Goal: Find specific page/section: Find specific page/section

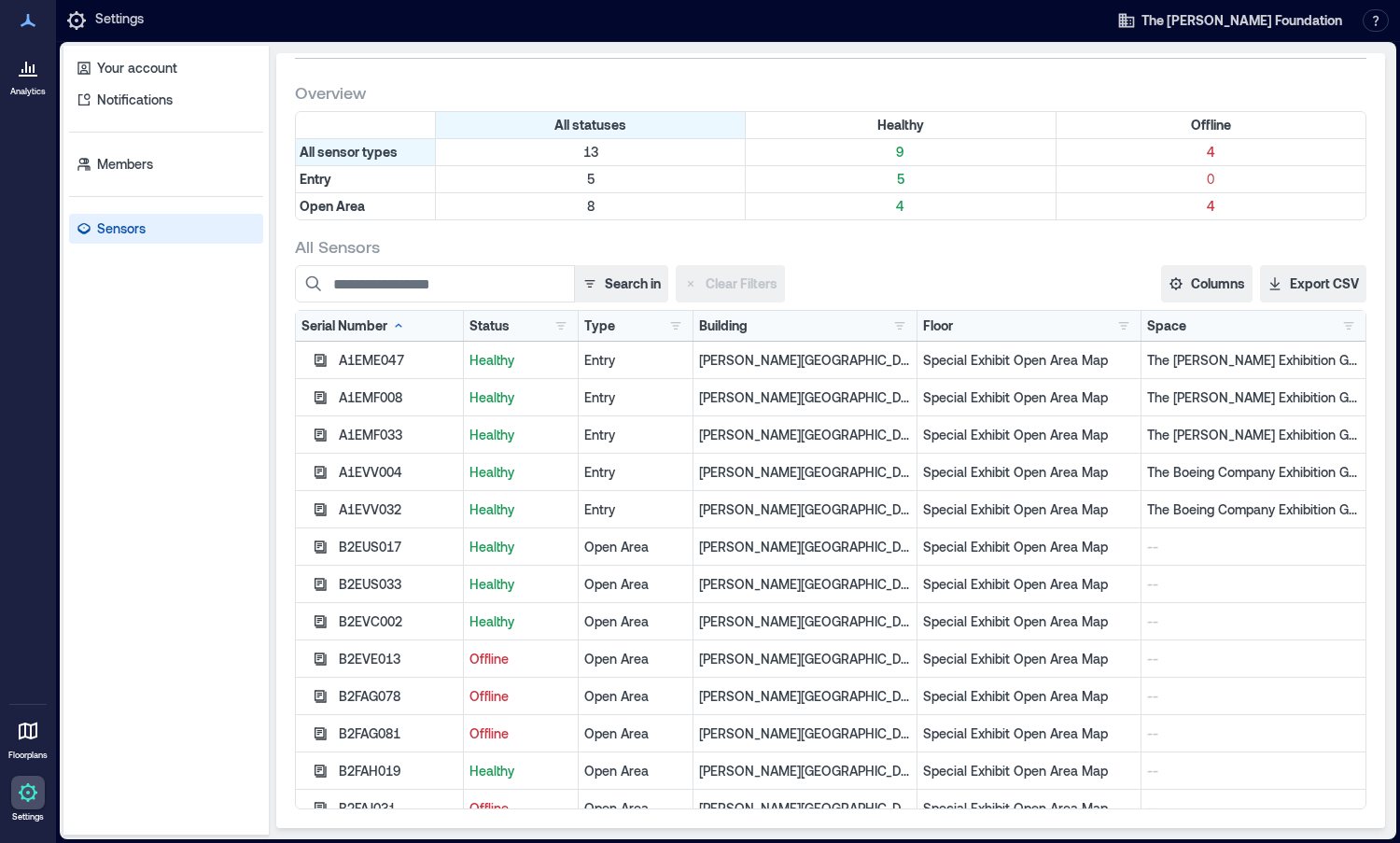
click at [346, 539] on div "B2EUS017" at bounding box center [398, 547] width 119 height 18
click at [359, 539] on div "B2EUS017" at bounding box center [398, 547] width 119 height 18
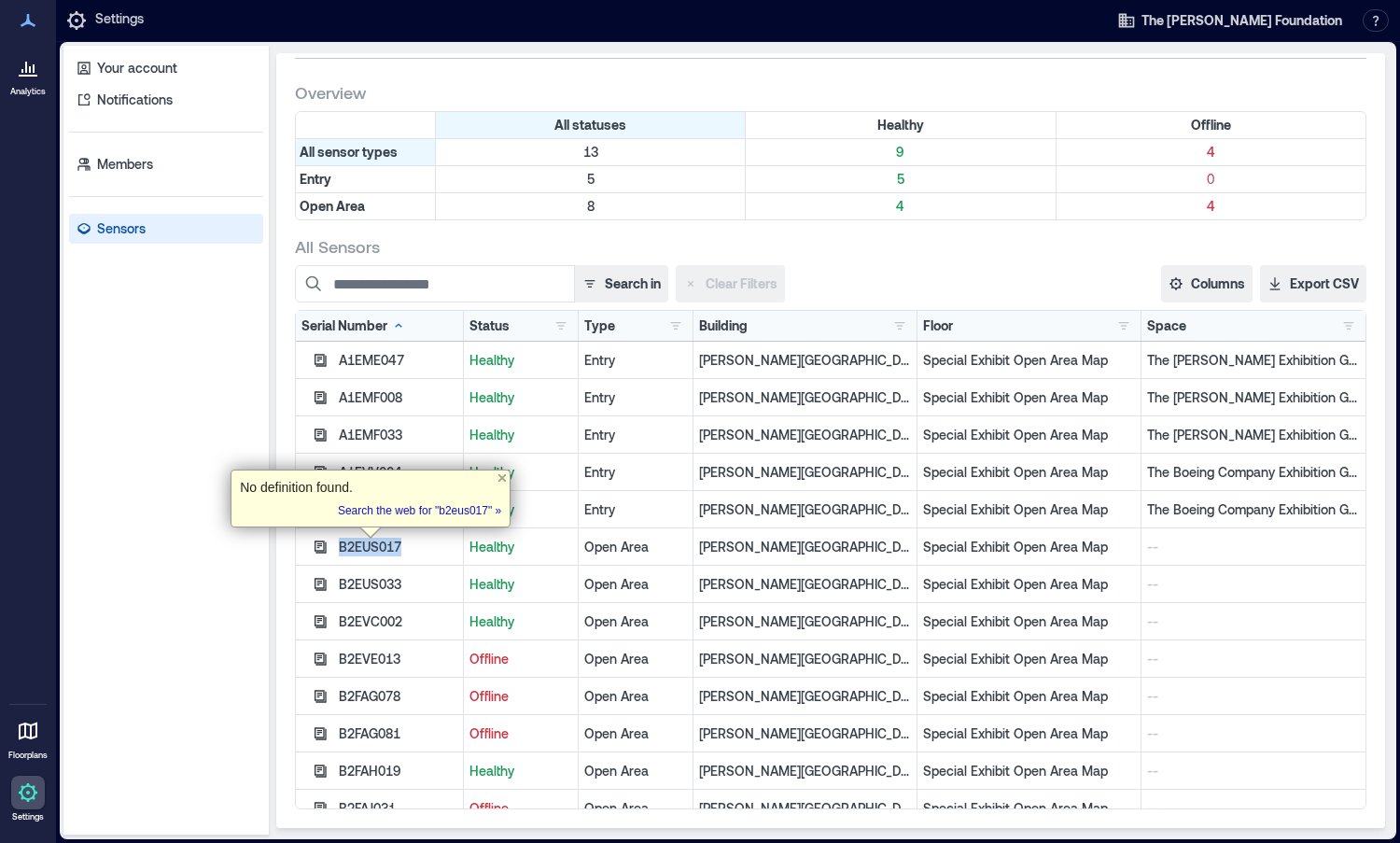
click at [359, 539] on div "B2EUS017" at bounding box center [398, 547] width 119 height 18
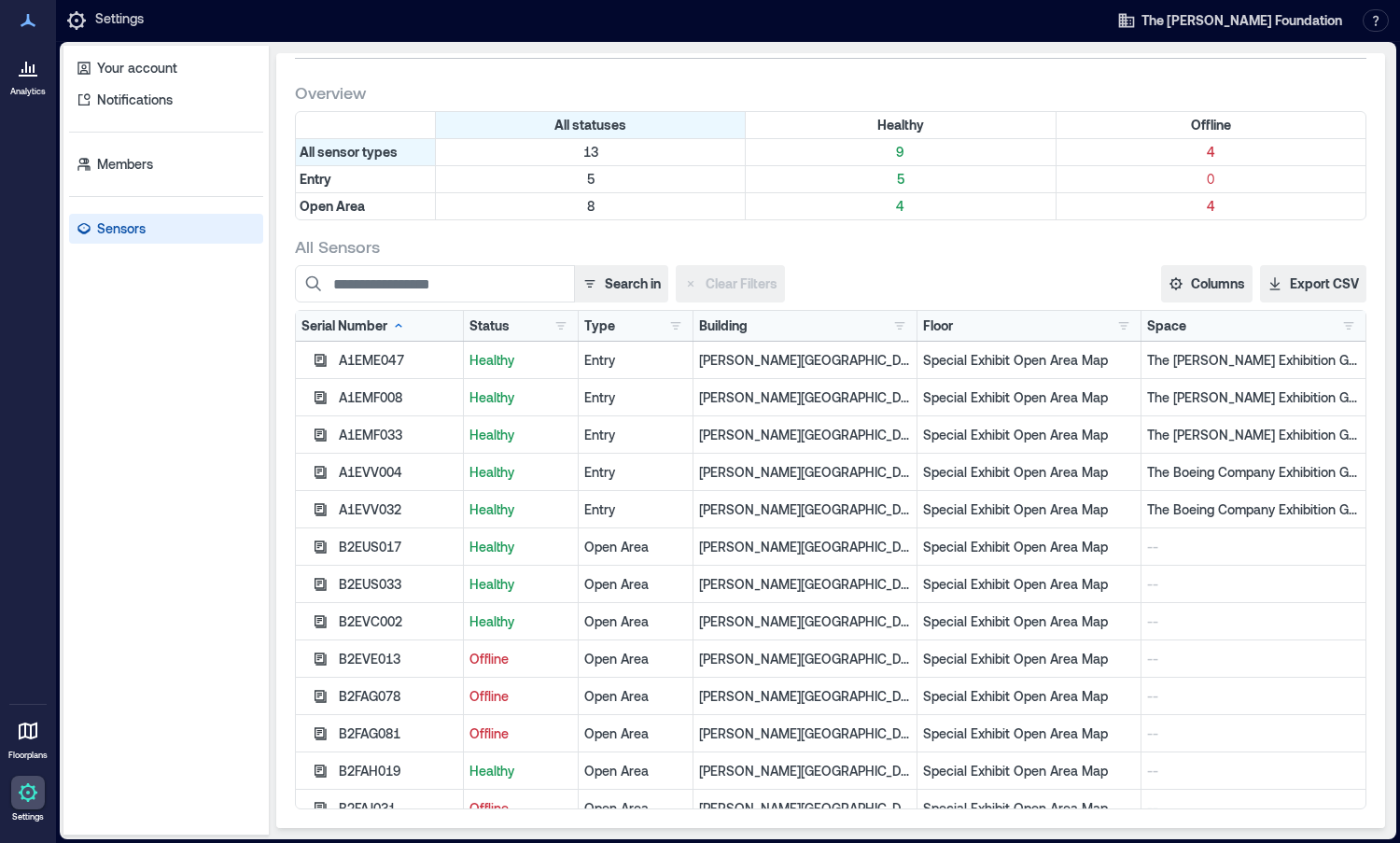
click at [348, 543] on div "B2EUS017" at bounding box center [398, 547] width 119 height 18
click at [327, 543] on icon "button" at bounding box center [319, 547] width 15 height 15
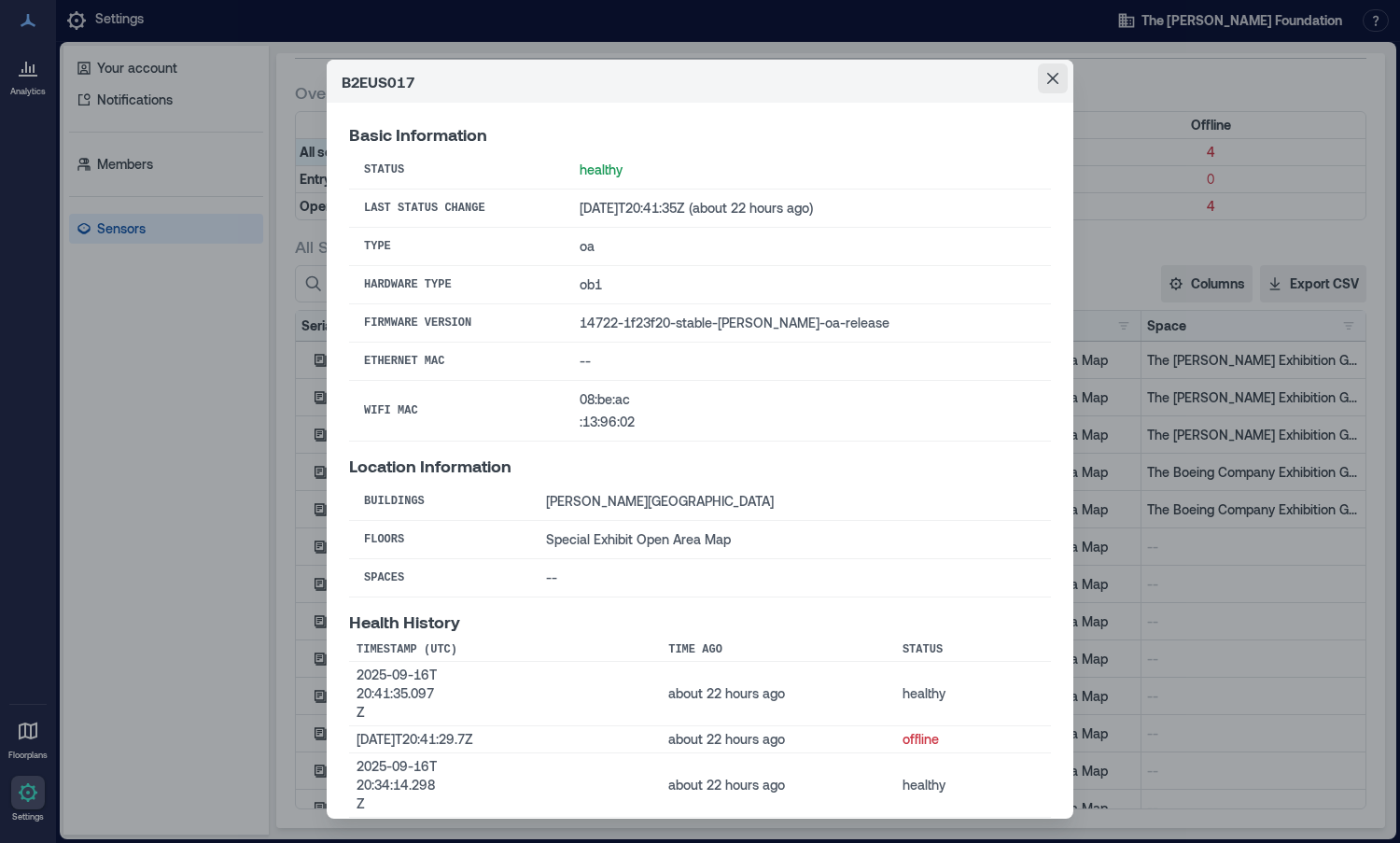
click at [1045, 84] on button "Close" at bounding box center [1053, 78] width 30 height 30
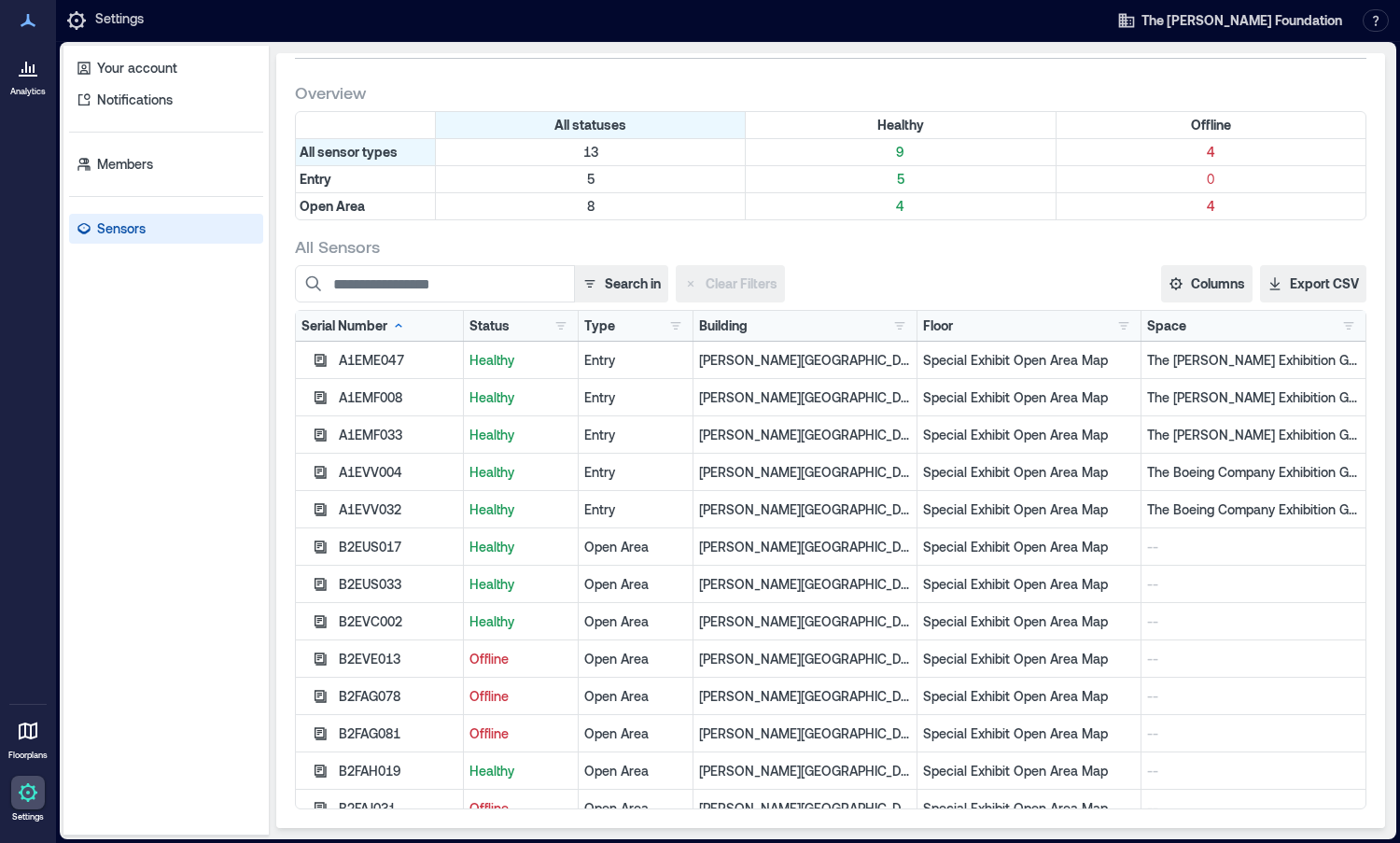
scroll to position [18, 0]
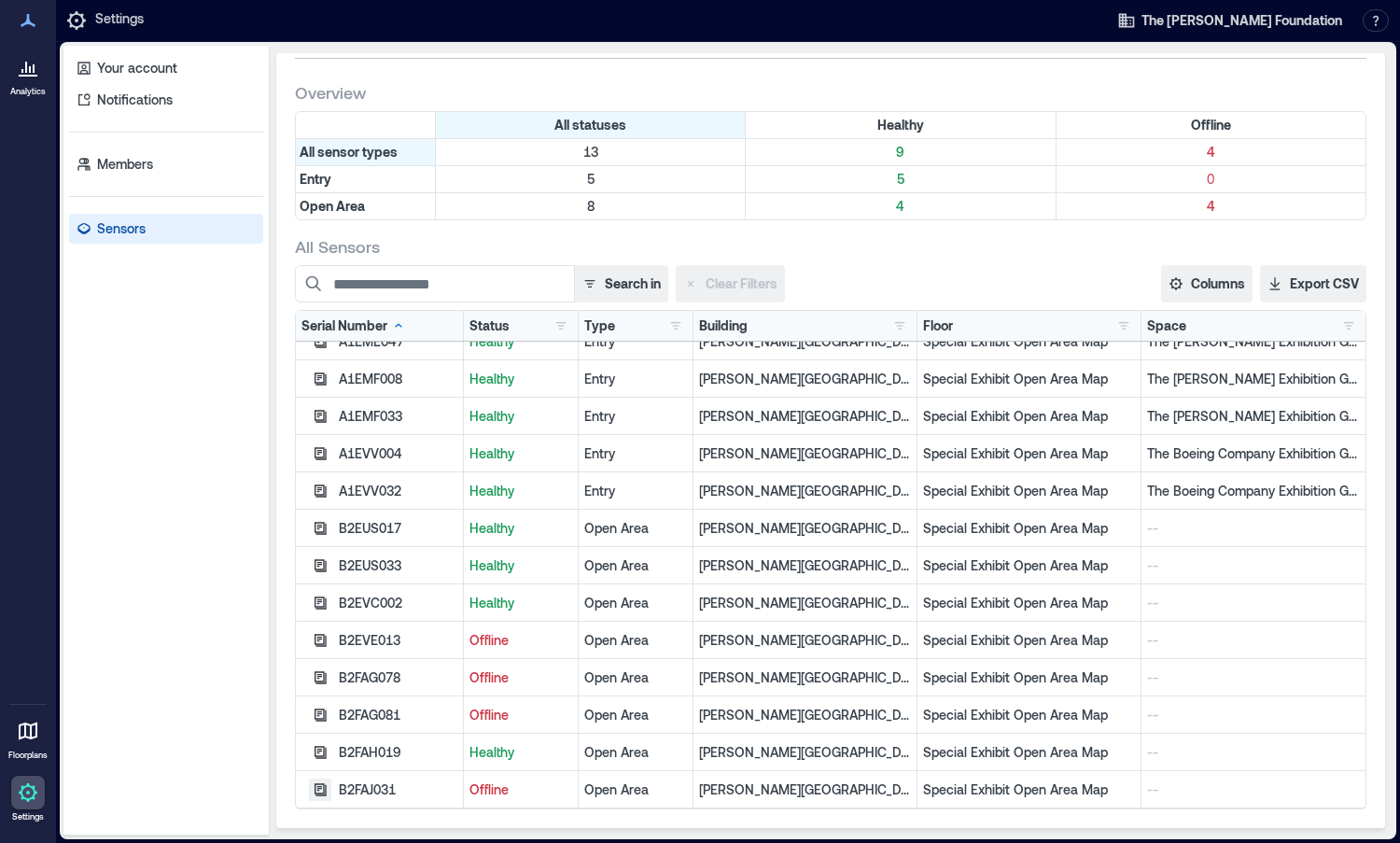
click at [314, 796] on icon "button" at bounding box center [319, 789] width 15 height 15
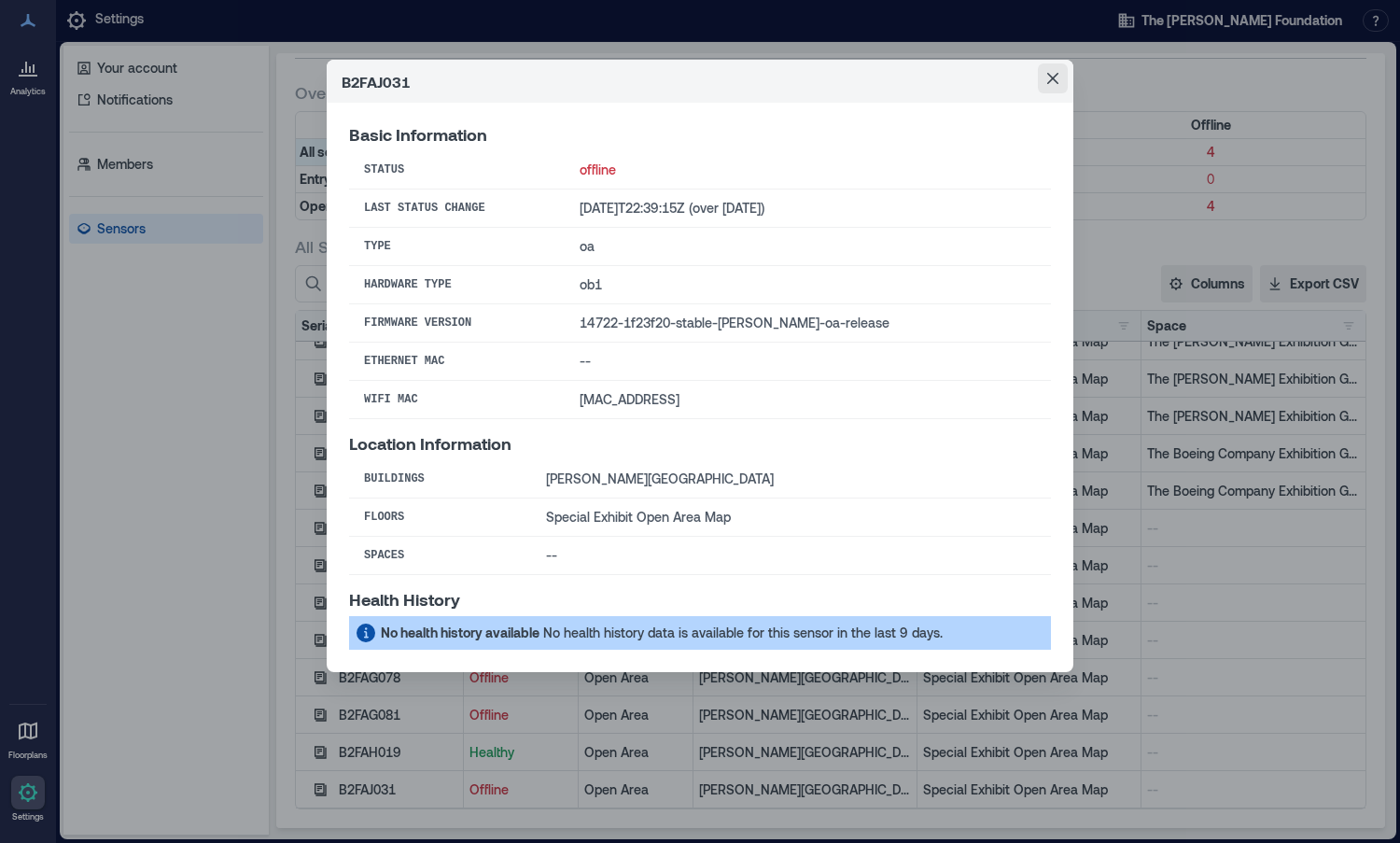
click at [1053, 81] on icon "Close" at bounding box center [1053, 78] width 12 height 12
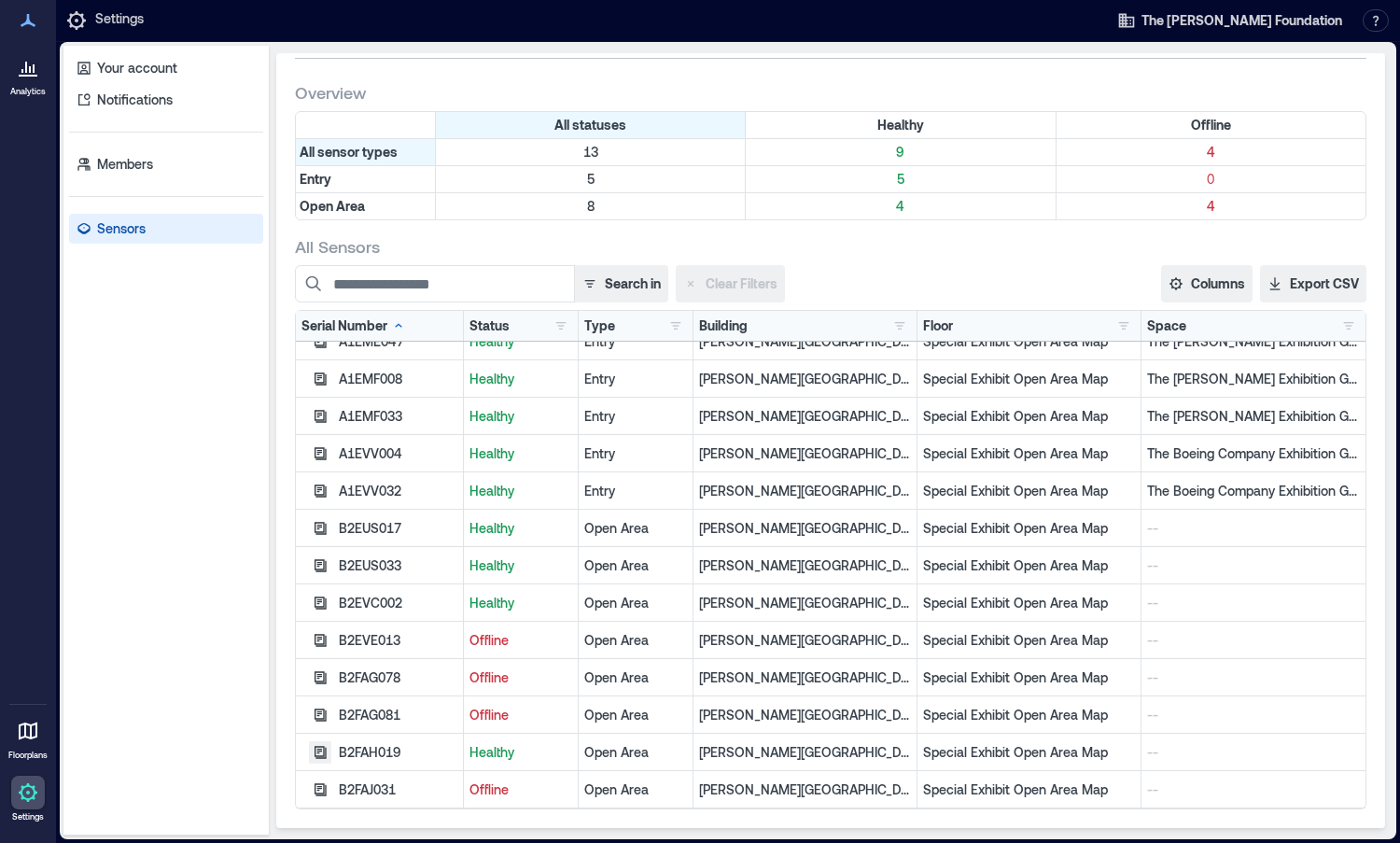
click at [327, 756] on icon "button" at bounding box center [319, 752] width 15 height 15
